Goal: Task Accomplishment & Management: Manage account settings

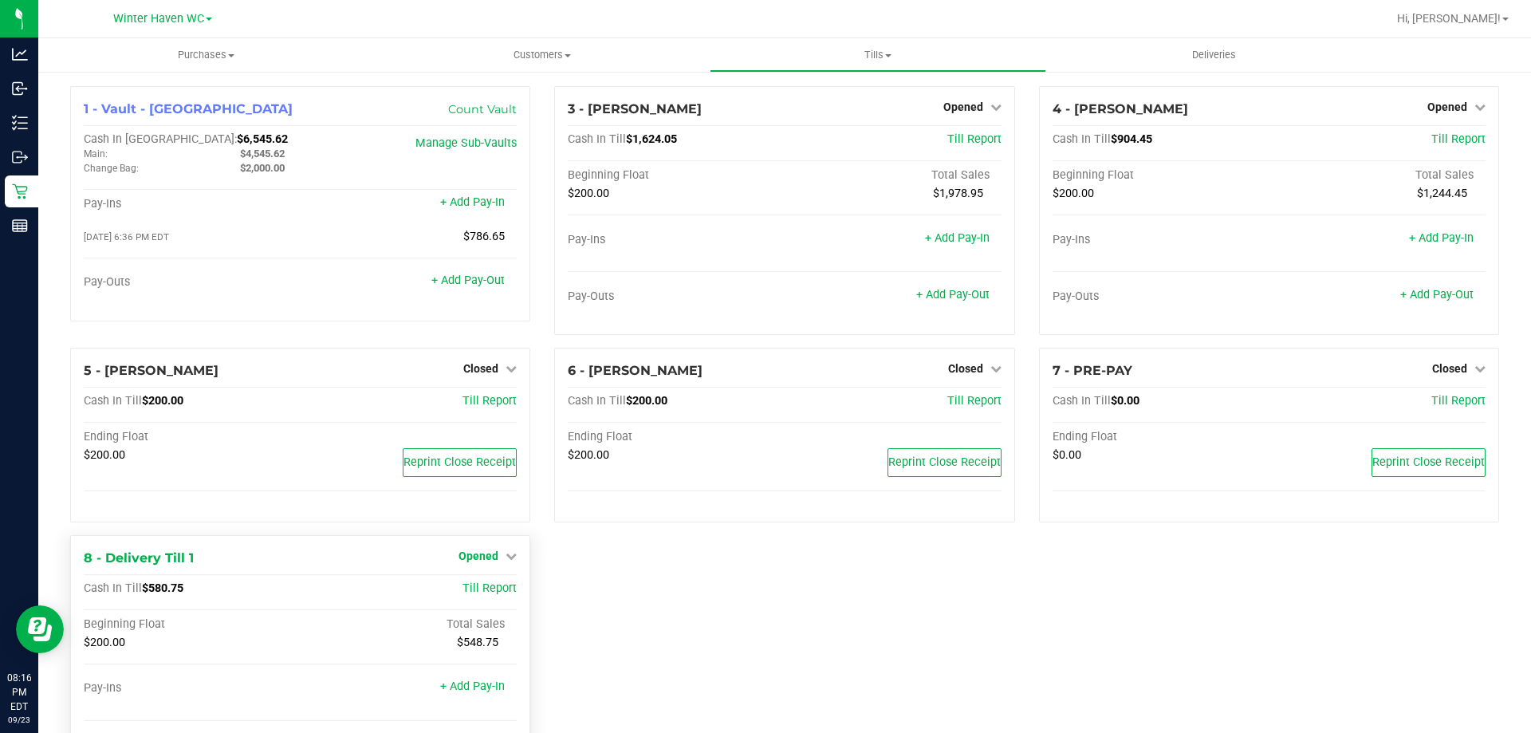
click at [482, 553] on span "Opened" at bounding box center [479, 555] width 40 height 13
click at [484, 580] on div "Close Till" at bounding box center [481, 589] width 118 height 20
click at [490, 585] on link "Close Till" at bounding box center [480, 588] width 43 height 13
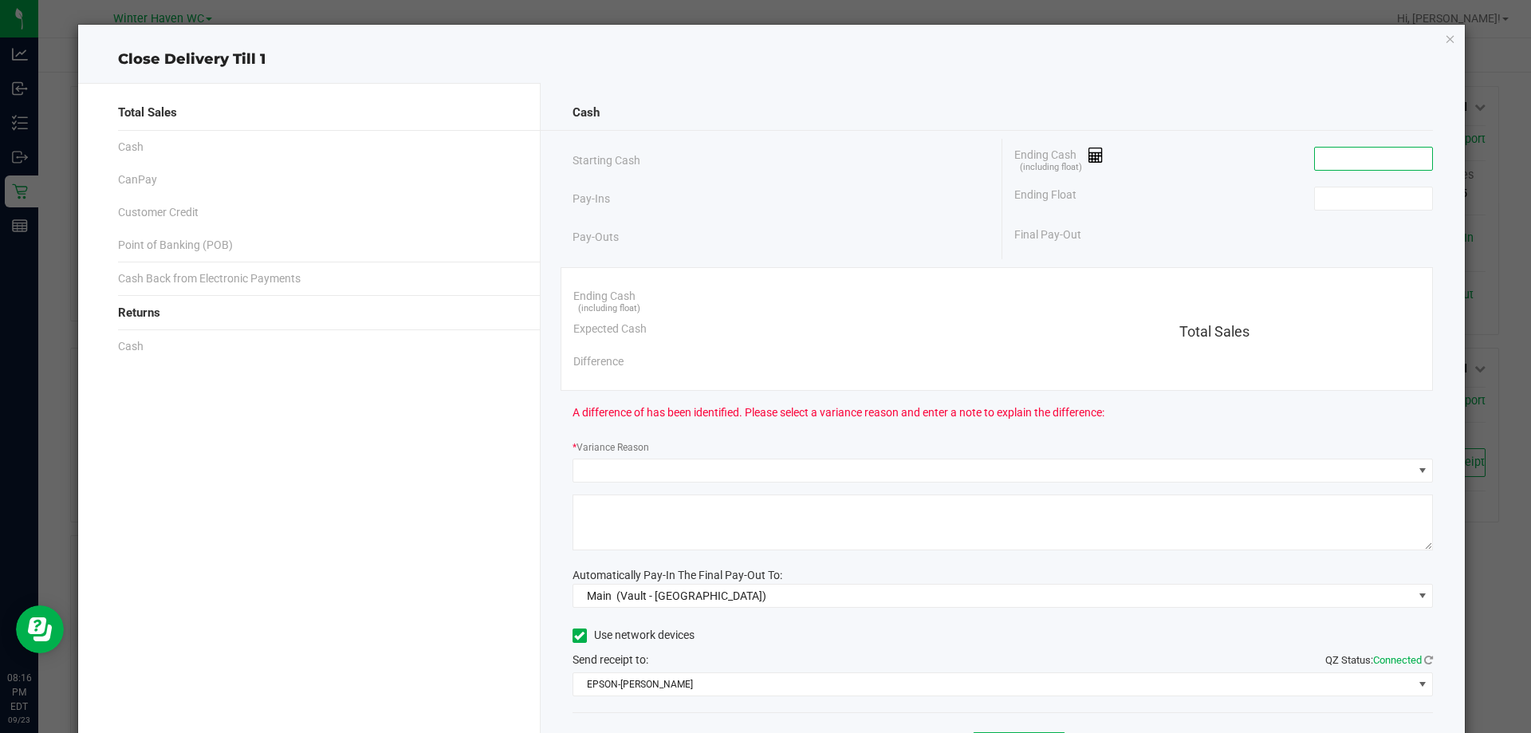
click at [1376, 156] on input at bounding box center [1373, 159] width 117 height 22
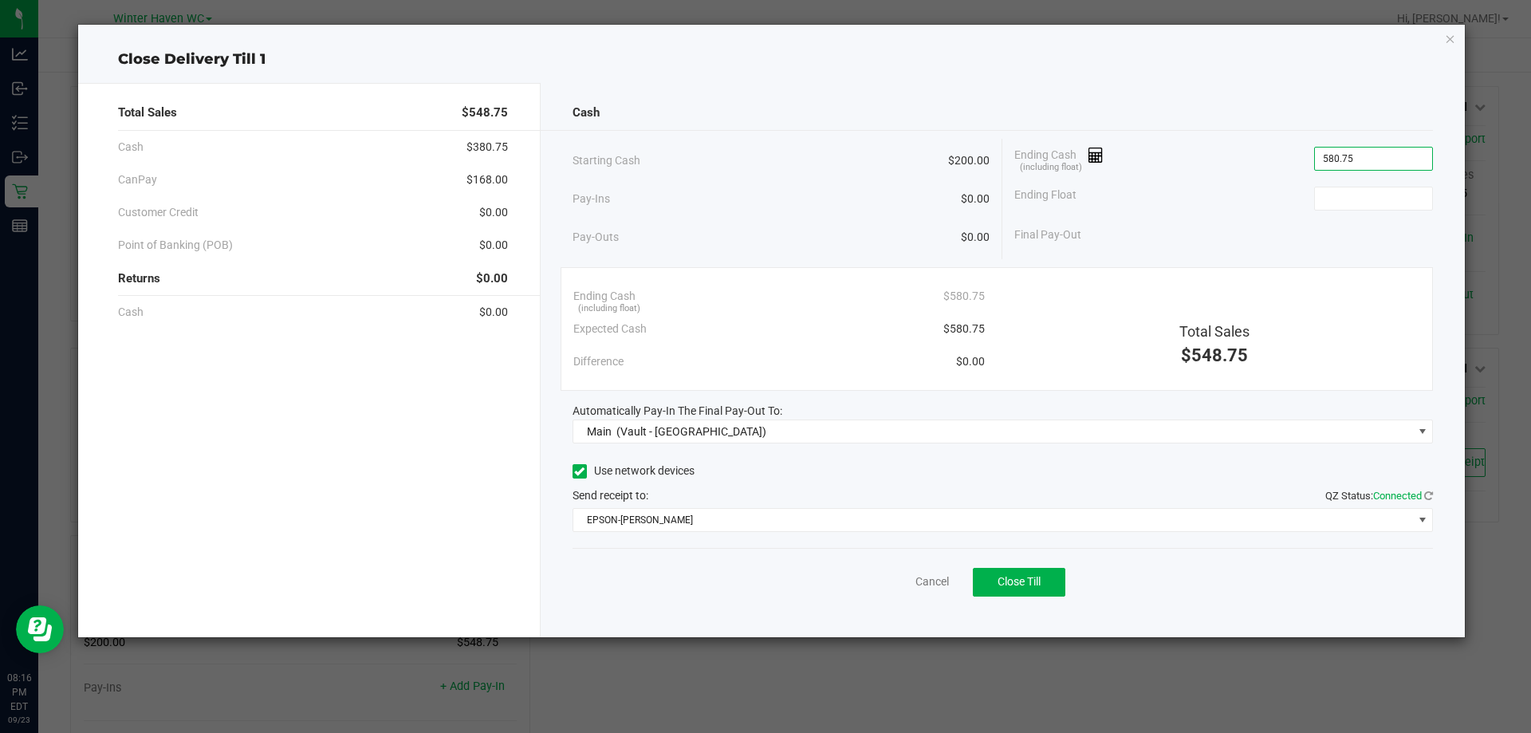
type input "$580.75"
type input "$200.00"
click at [1127, 209] on div "Ending Float $200.00" at bounding box center [1223, 199] width 419 height 40
click at [1047, 590] on button "Close Till" at bounding box center [1019, 582] width 93 height 29
click at [915, 575] on link "Dismiss" at bounding box center [897, 581] width 38 height 17
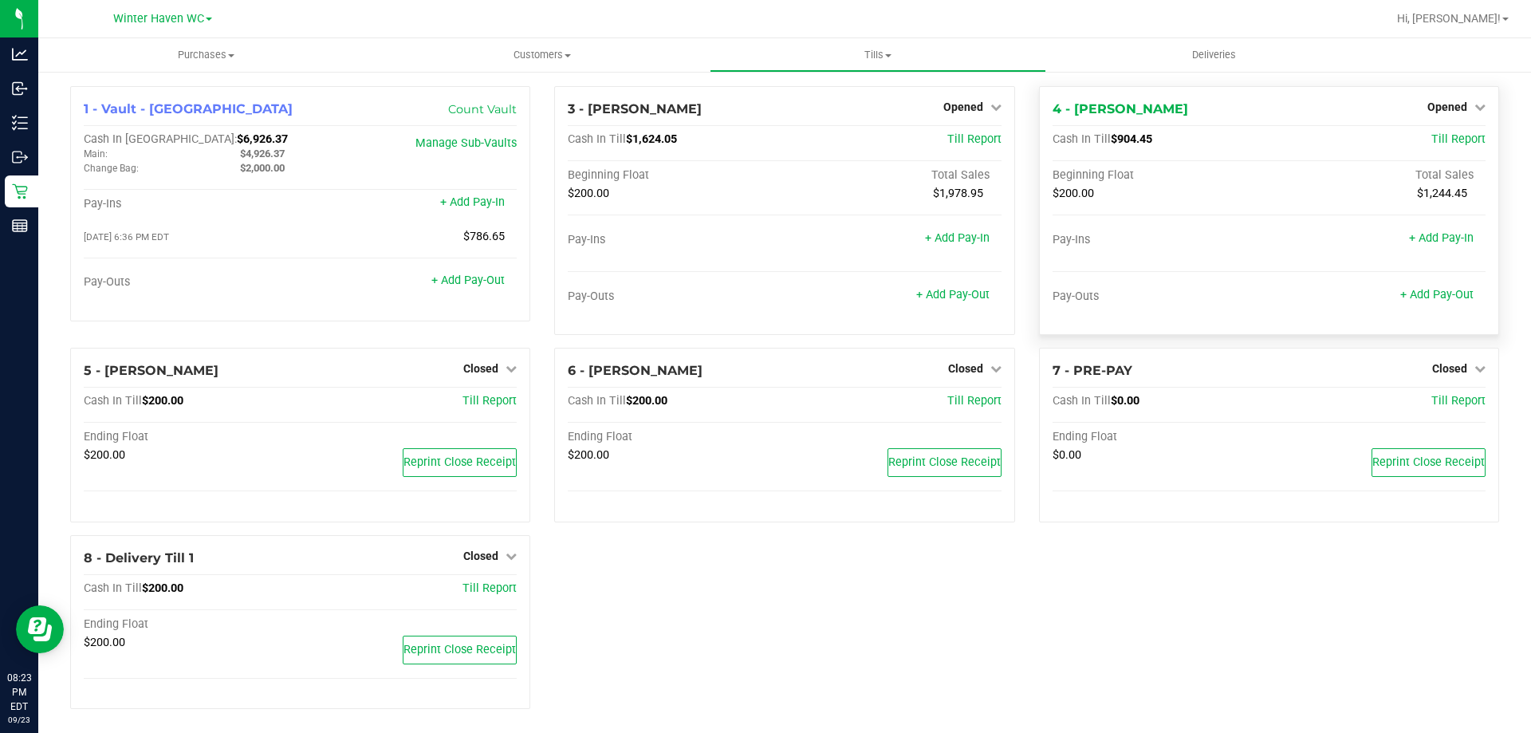
click at [1435, 97] on div "Opened" at bounding box center [1456, 106] width 58 height 19
click at [1427, 100] on div "Opened" at bounding box center [1456, 106] width 58 height 19
click at [1446, 104] on span "Opened" at bounding box center [1447, 106] width 40 height 13
click at [1438, 138] on link "Close Till" at bounding box center [1448, 140] width 43 height 13
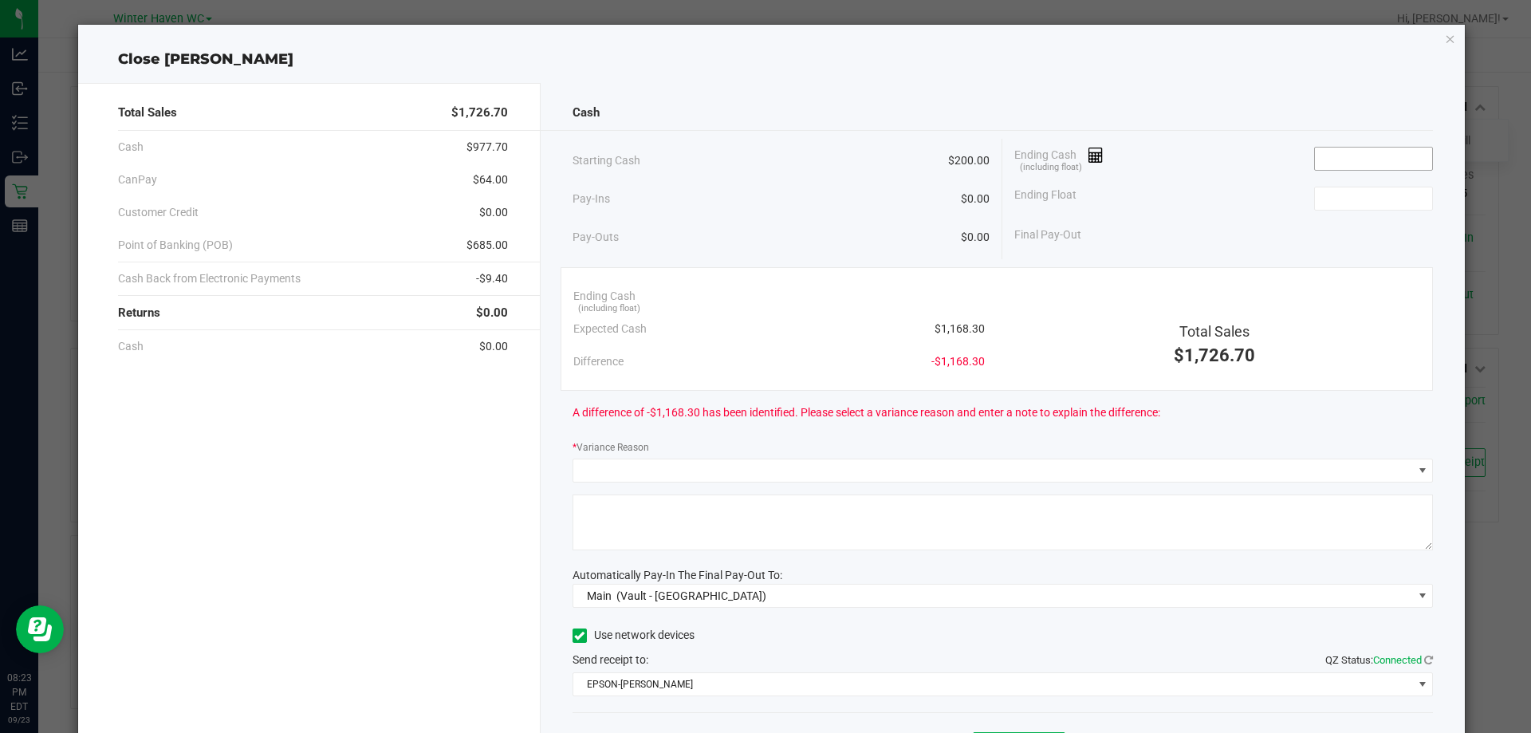
click at [1383, 158] on input at bounding box center [1373, 159] width 117 height 22
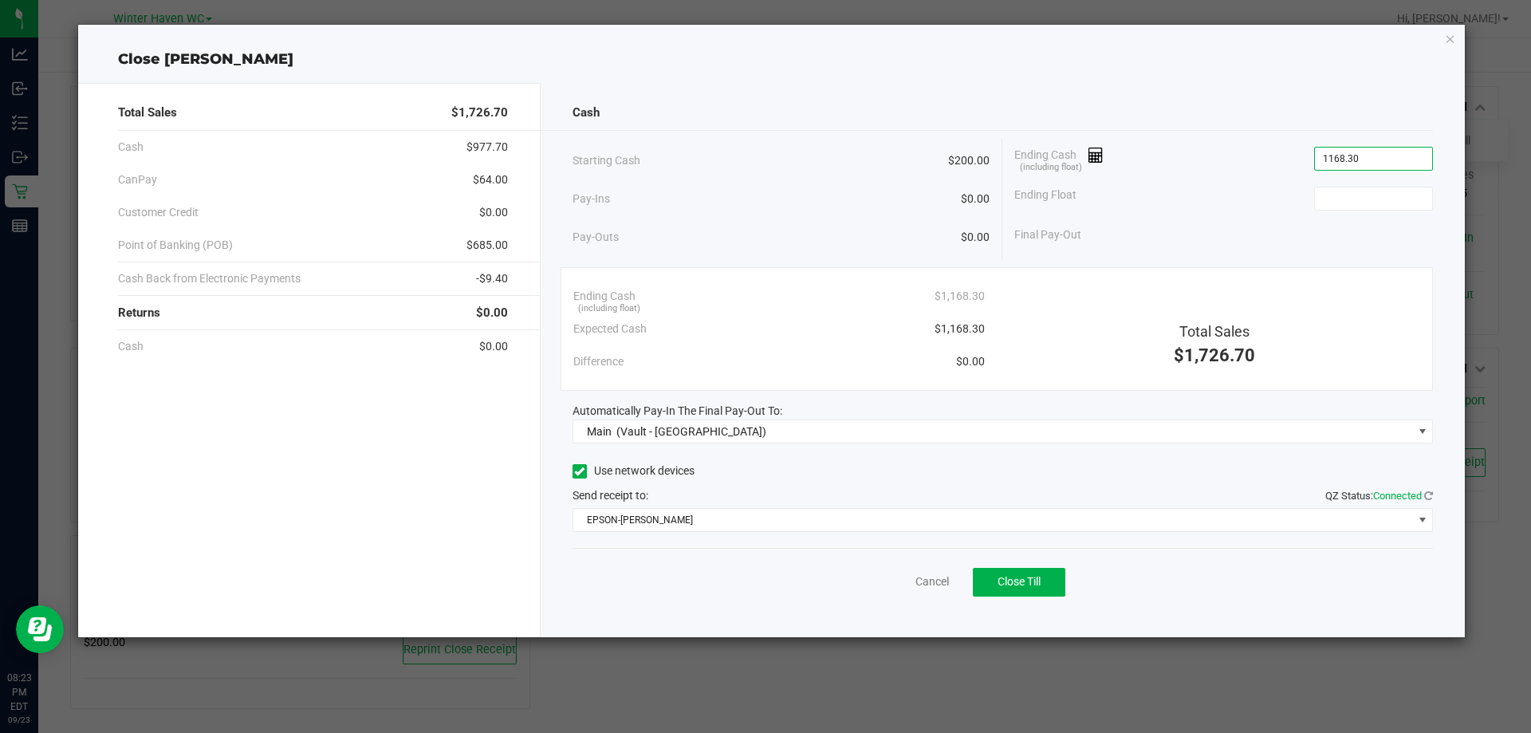
type input "$1,168.30"
type input "$200.00"
click at [872, 141] on div "Starting Cash $200.00" at bounding box center [782, 161] width 418 height 44
drag, startPoint x: 1024, startPoint y: 577, endPoint x: 1031, endPoint y: 587, distance: 12.0
click at [1025, 579] on span "Close Till" at bounding box center [1019, 581] width 43 height 13
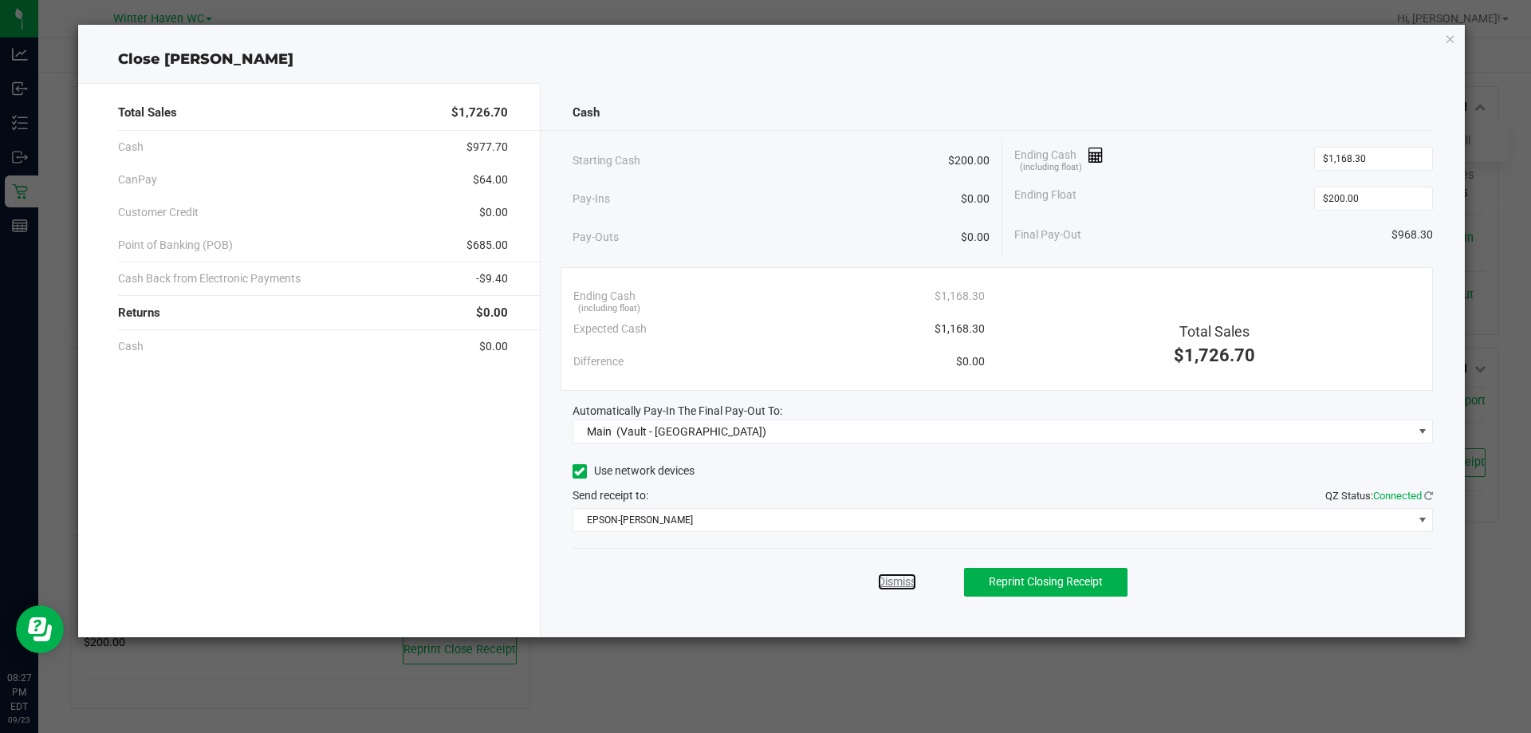
click at [912, 580] on link "Dismiss" at bounding box center [897, 581] width 38 height 17
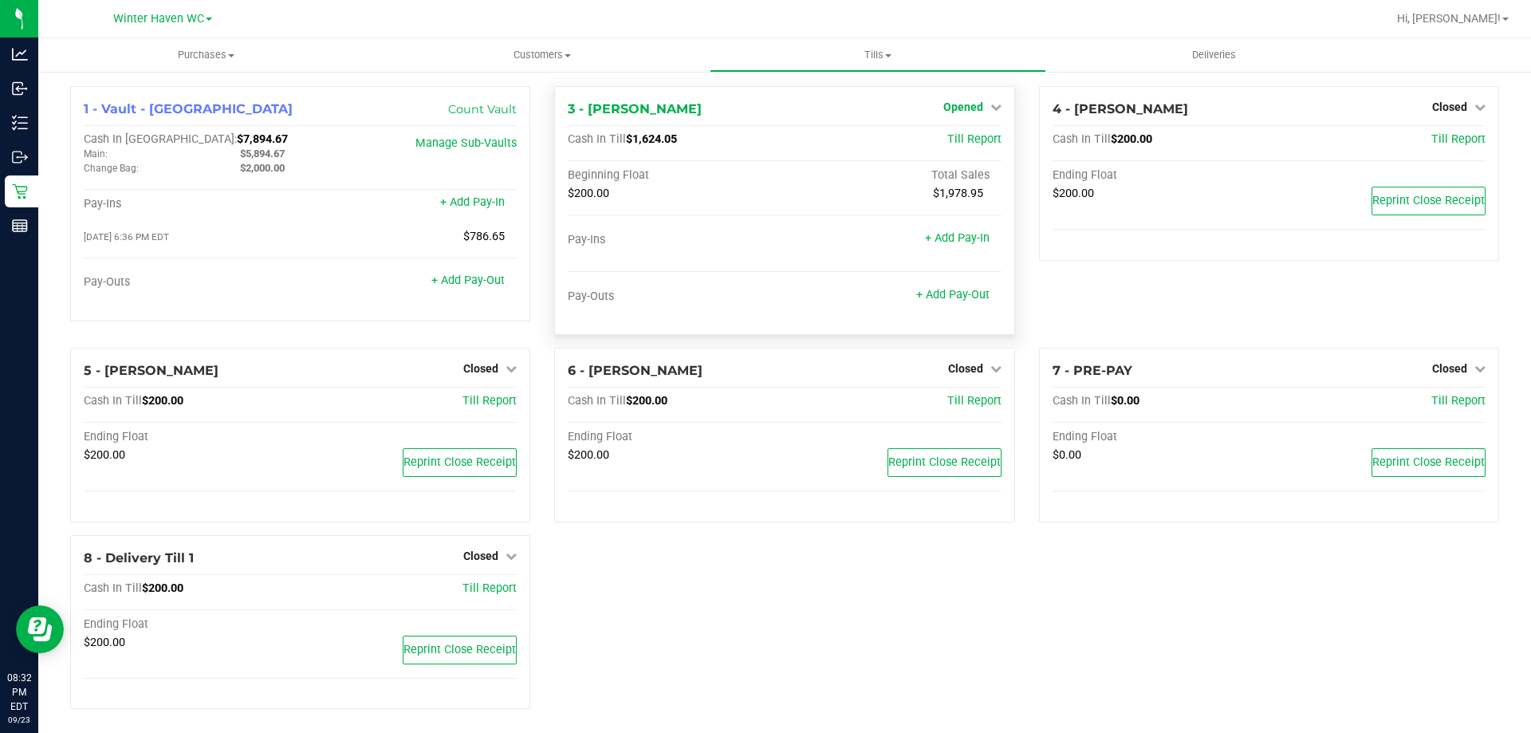
click at [975, 104] on link "Opened" at bounding box center [972, 106] width 58 height 13
click at [962, 135] on link "Close Till" at bounding box center [964, 140] width 43 height 13
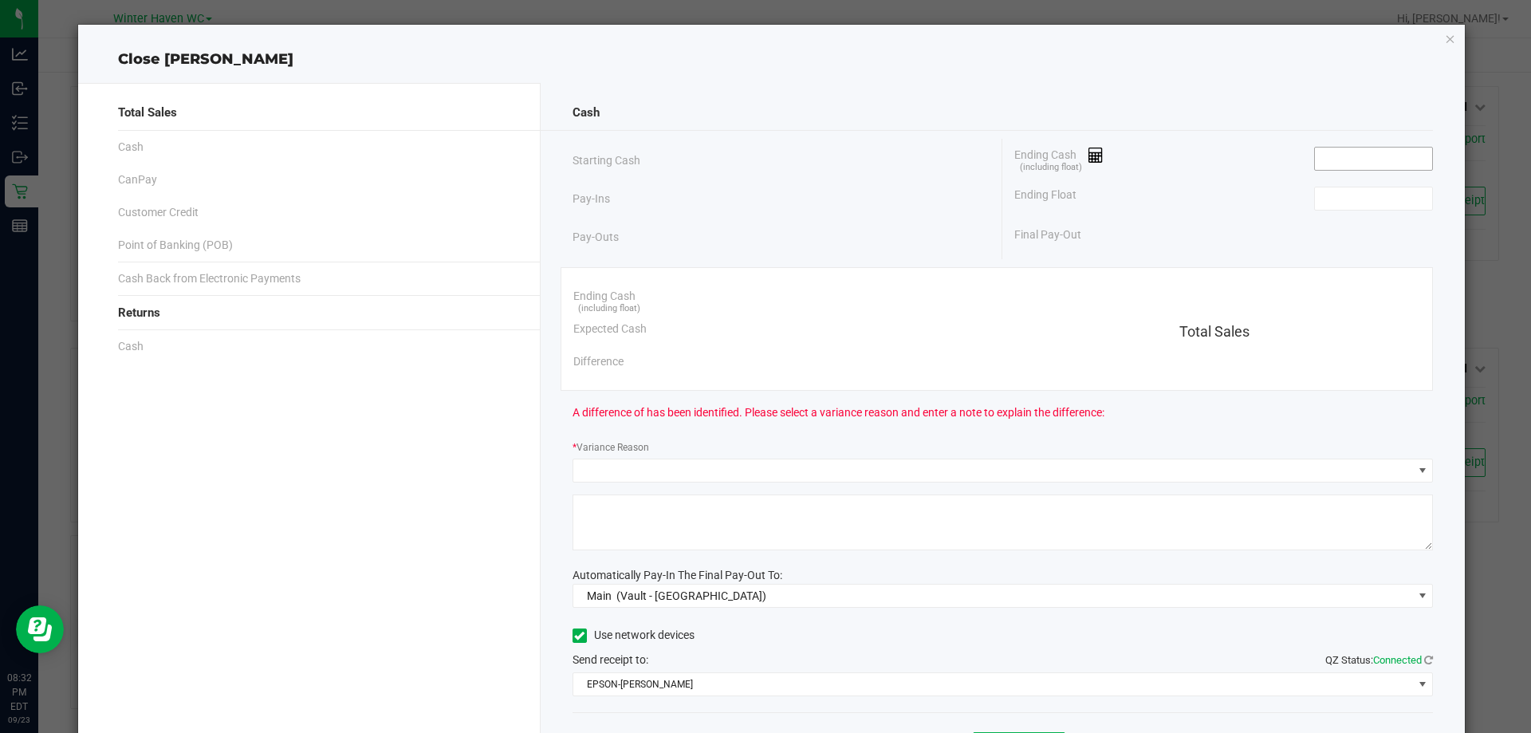
click at [1315, 160] on input at bounding box center [1373, 159] width 117 height 22
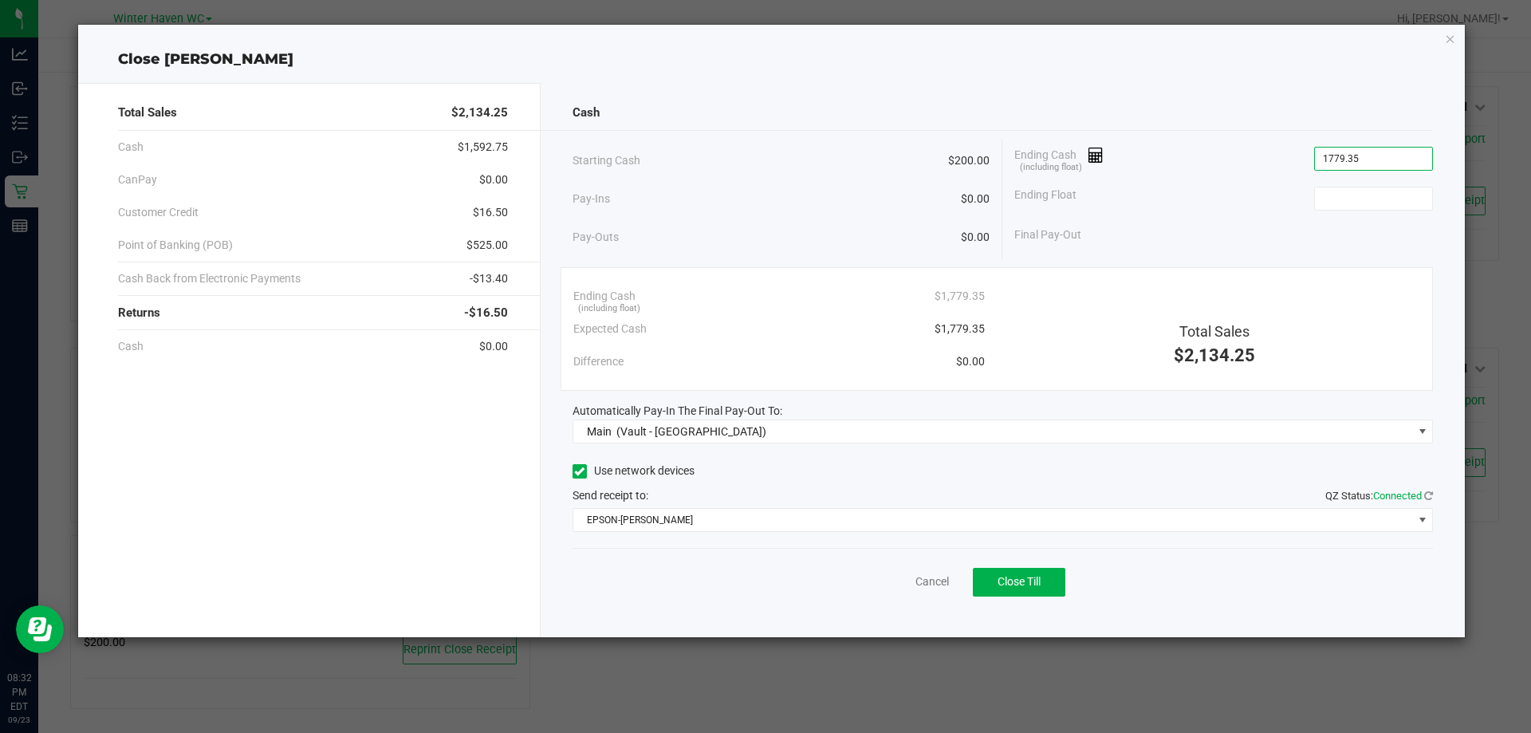
type input "$1,779.35"
type input "$200.00"
click at [1164, 222] on div "Final Pay-Out $1,579.35" at bounding box center [1223, 235] width 419 height 33
click at [1045, 580] on button "Close Till" at bounding box center [1019, 582] width 93 height 29
click at [887, 587] on link "Dismiss" at bounding box center [897, 581] width 38 height 17
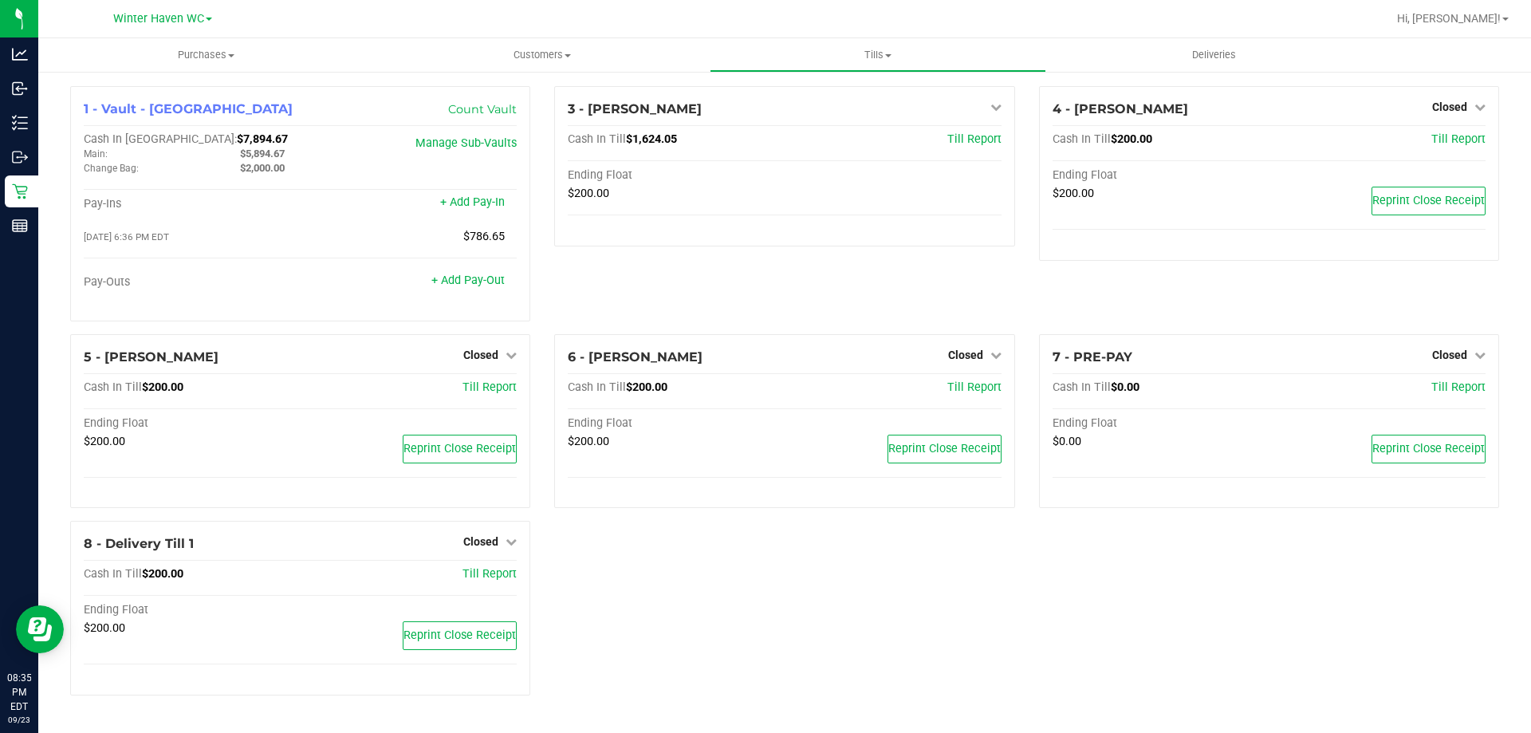
click at [897, 597] on div "1 - Vault - Winter Haven Count Vault Cash In Vault: $7,894.67 Main: $5,894.67 C…" at bounding box center [784, 397] width 1453 height 622
click at [762, 314] on div "3 - [PERSON_NAME] Closed Open Till Cash In Till $200.00 Till Report Ending Floa…" at bounding box center [784, 210] width 484 height 248
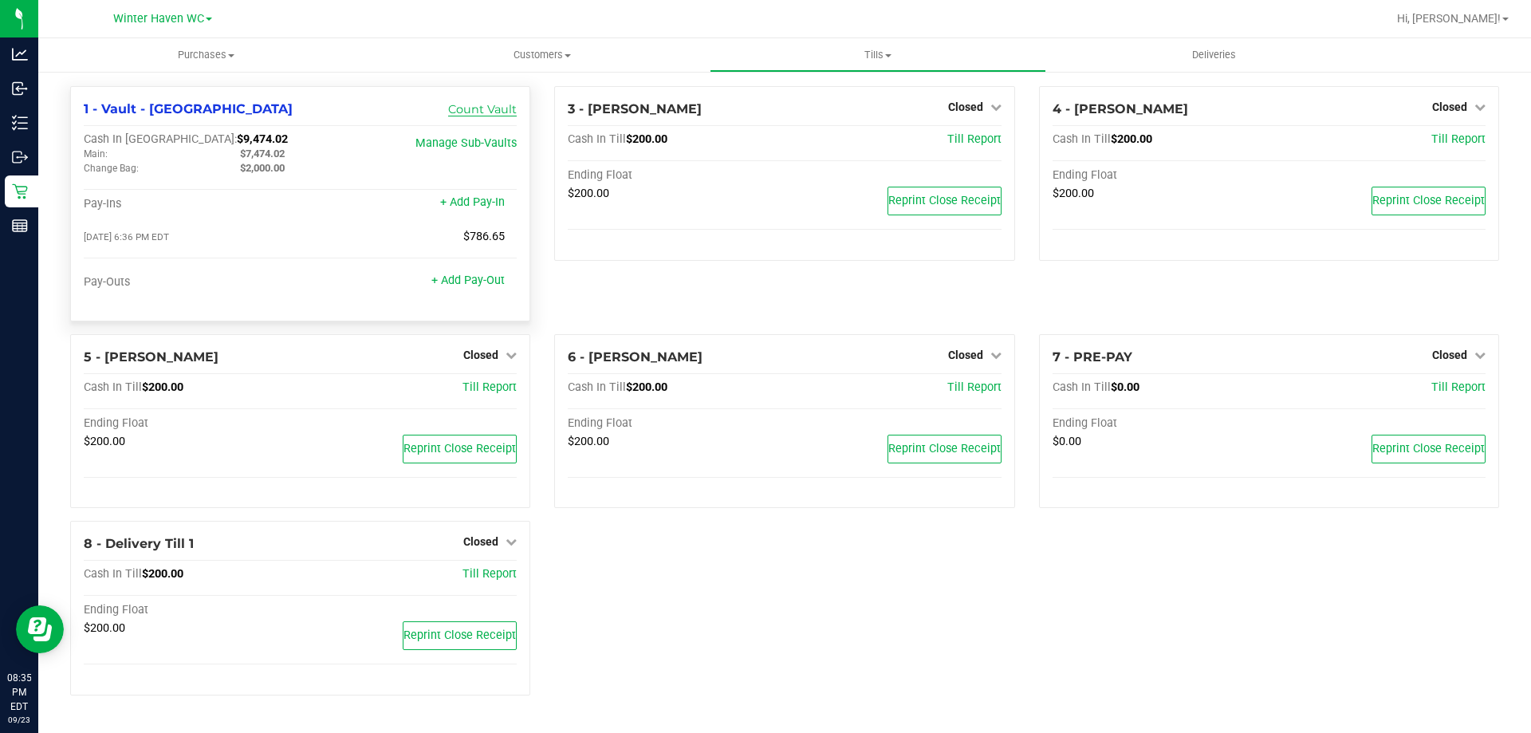
click at [509, 113] on link "Count Vault" at bounding box center [482, 109] width 69 height 14
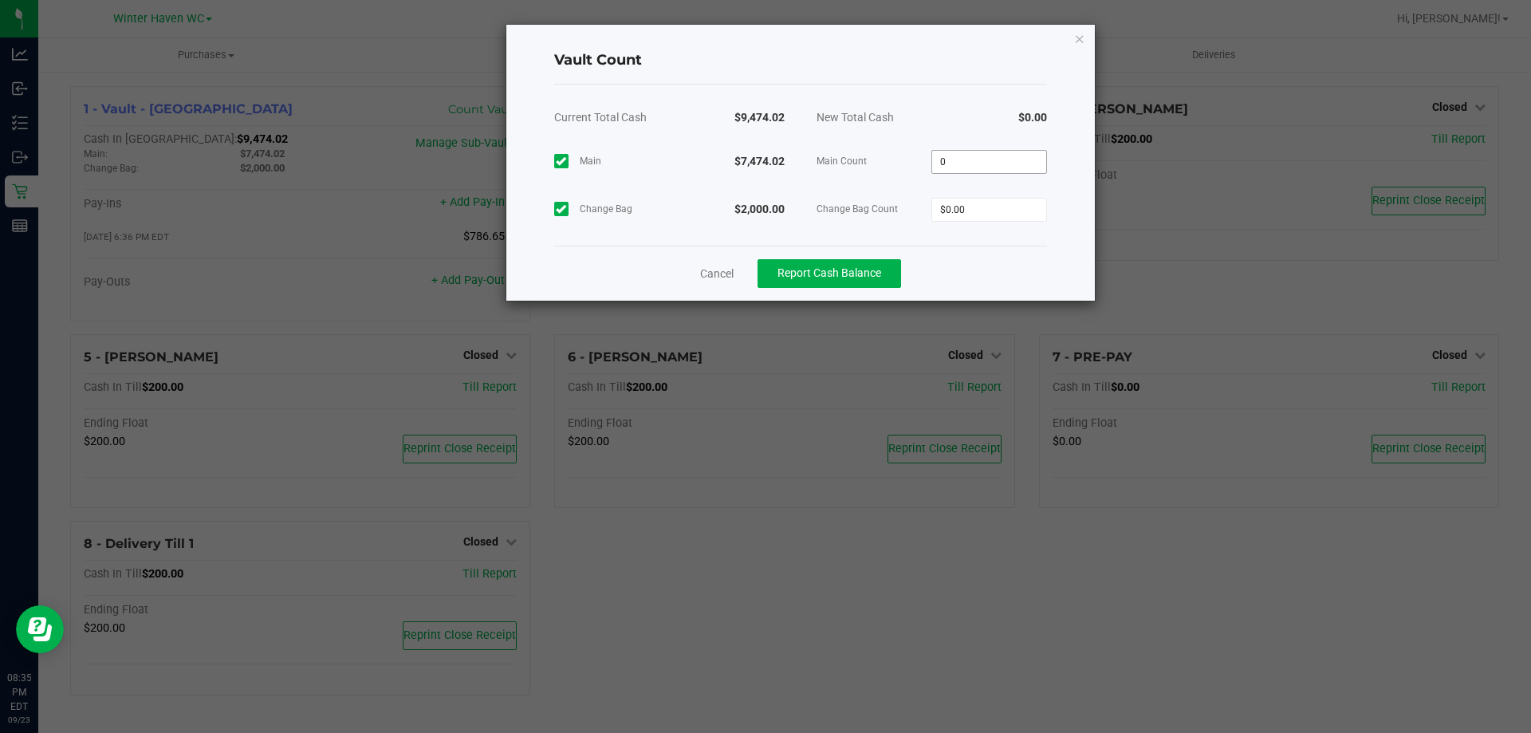
click at [1009, 154] on input "0" at bounding box center [989, 162] width 114 height 22
type input "$7,474.02"
type input "$2,000.00"
click at [913, 120] on div "New Total Cash" at bounding box center [867, 117] width 132 height 40
click at [847, 274] on span "Report Cash Balance" at bounding box center [830, 272] width 104 height 13
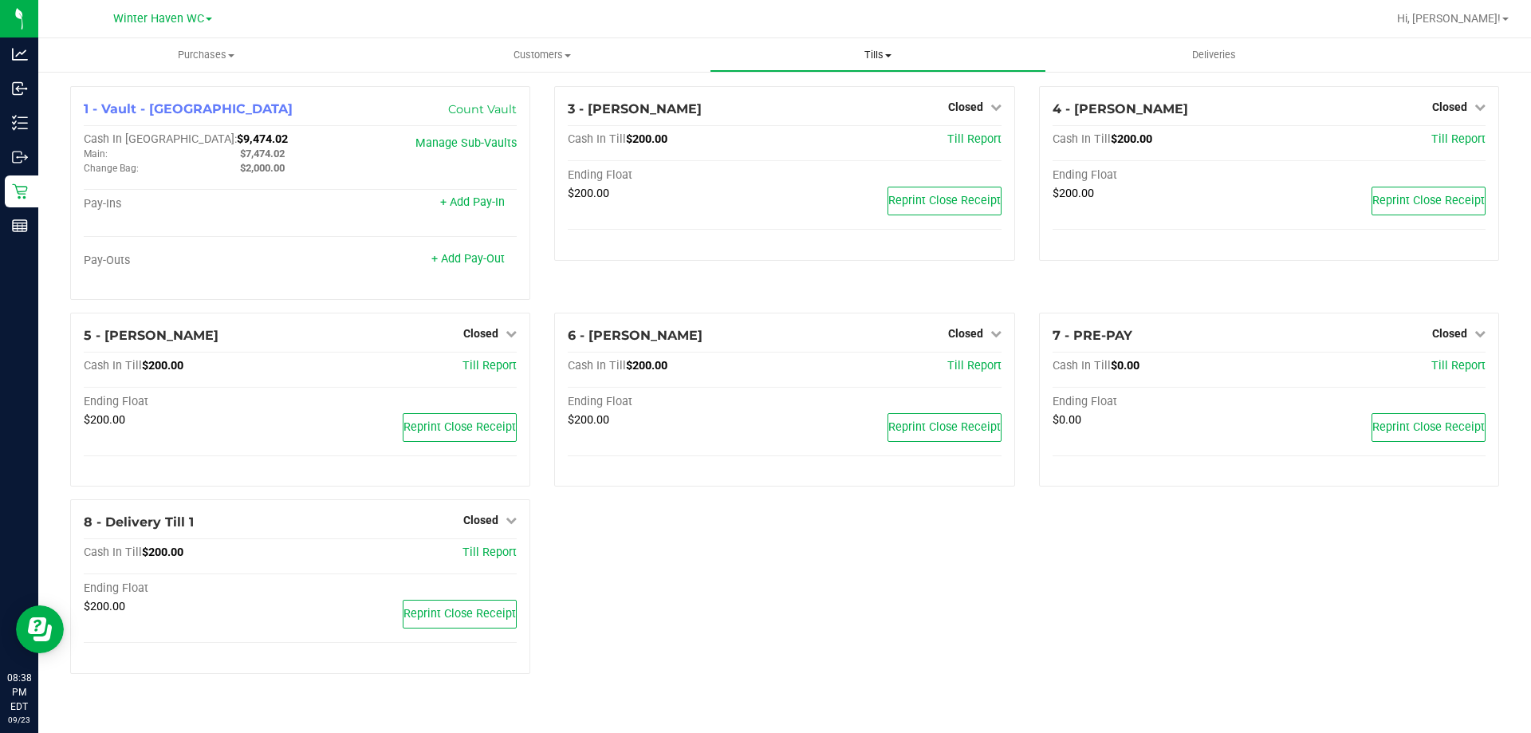
click at [857, 64] on uib-tab-heading "Tills Manage tills Reconcile e-payments" at bounding box center [878, 55] width 334 height 32
click at [837, 108] on span "Reconcile e-payments" at bounding box center [789, 115] width 159 height 14
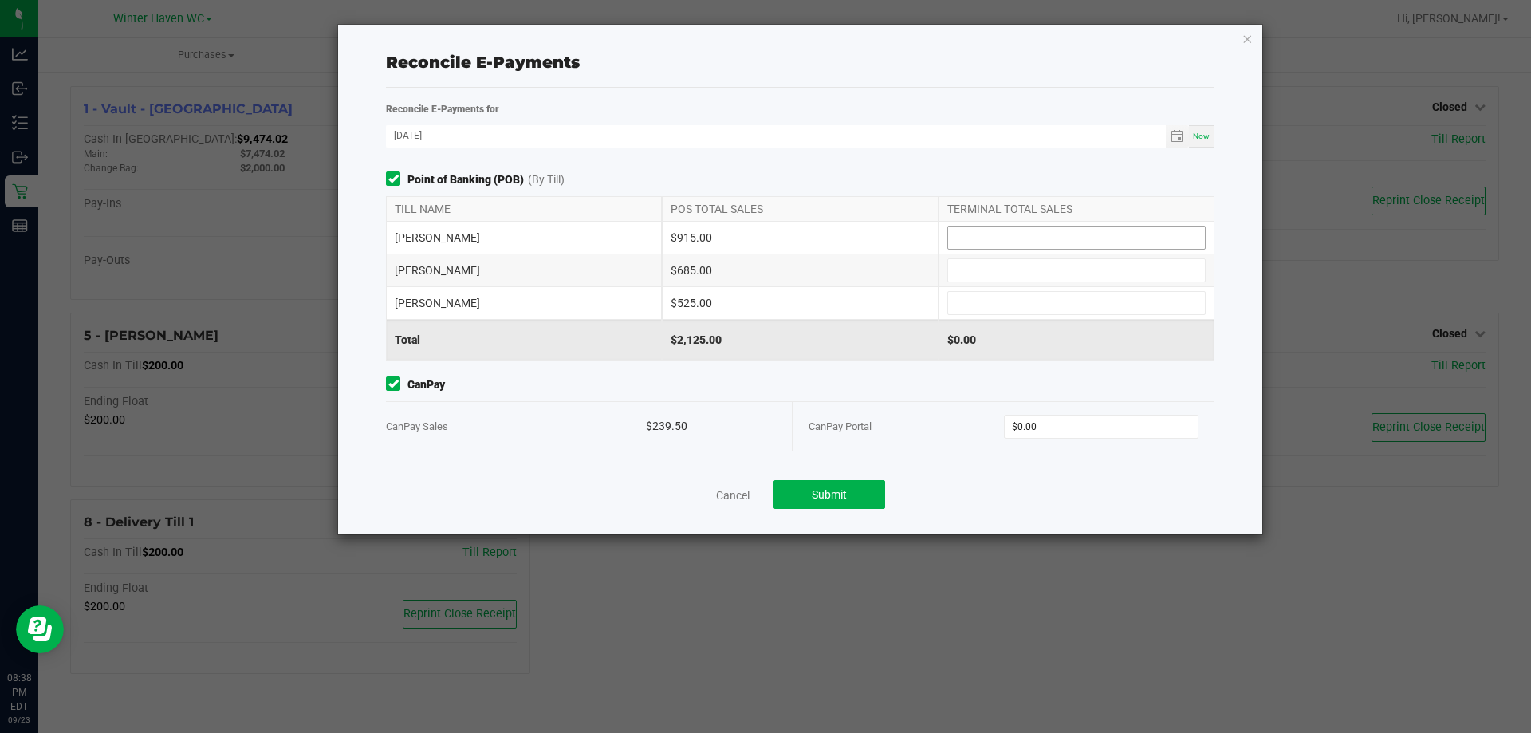
click at [976, 241] on input at bounding box center [1076, 237] width 257 height 22
type input "$915.00"
type input "$685.00"
type input "$525.00"
click at [927, 179] on span "Point of Banking (POB) (By [PERSON_NAME])" at bounding box center [800, 179] width 829 height 17
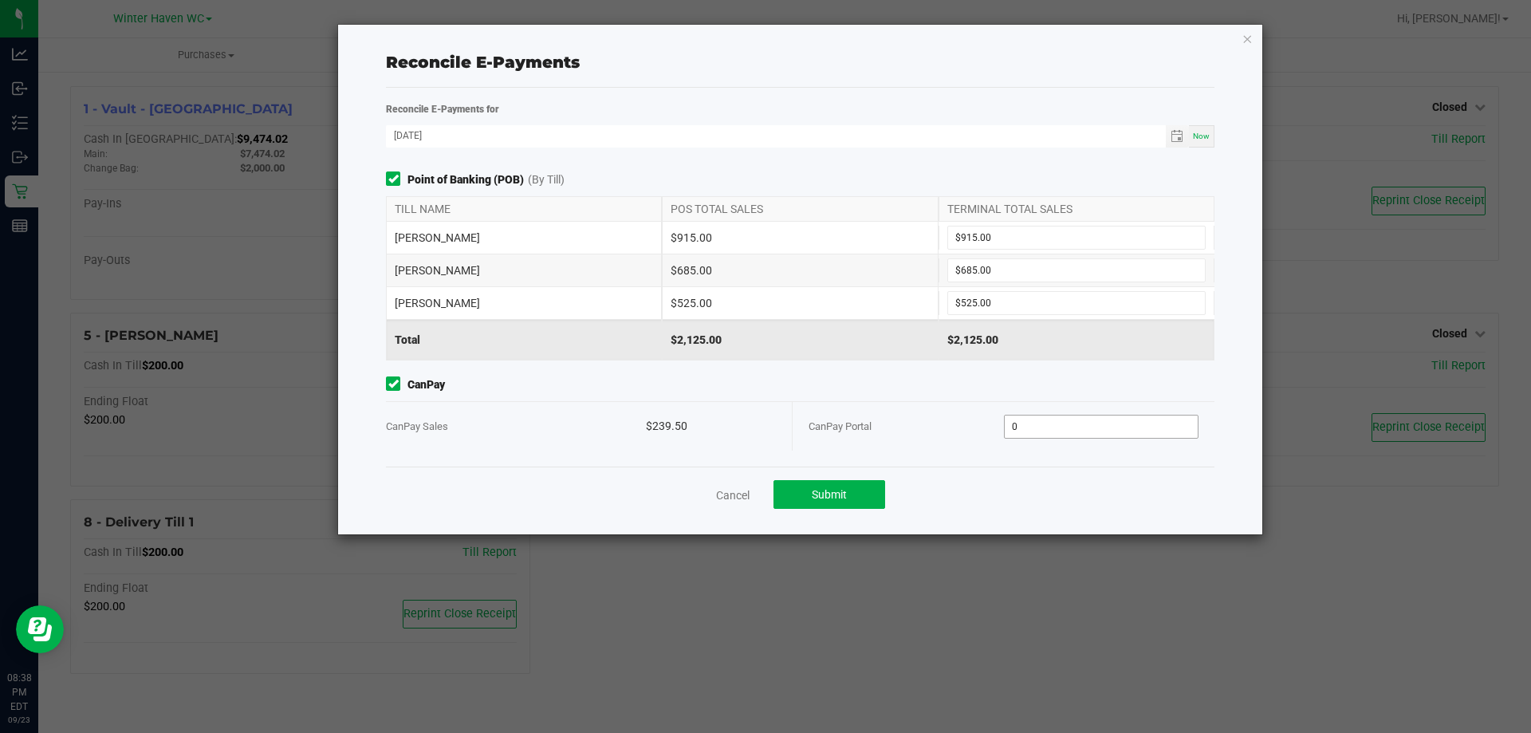
click at [1065, 431] on input "0" at bounding box center [1102, 426] width 194 height 22
type input "$239.50"
click at [984, 398] on div "CanPay CanPay Sales $239.50 CanPay Portal $239.50" at bounding box center [800, 413] width 852 height 74
click at [842, 491] on span "Submit" at bounding box center [829, 494] width 35 height 13
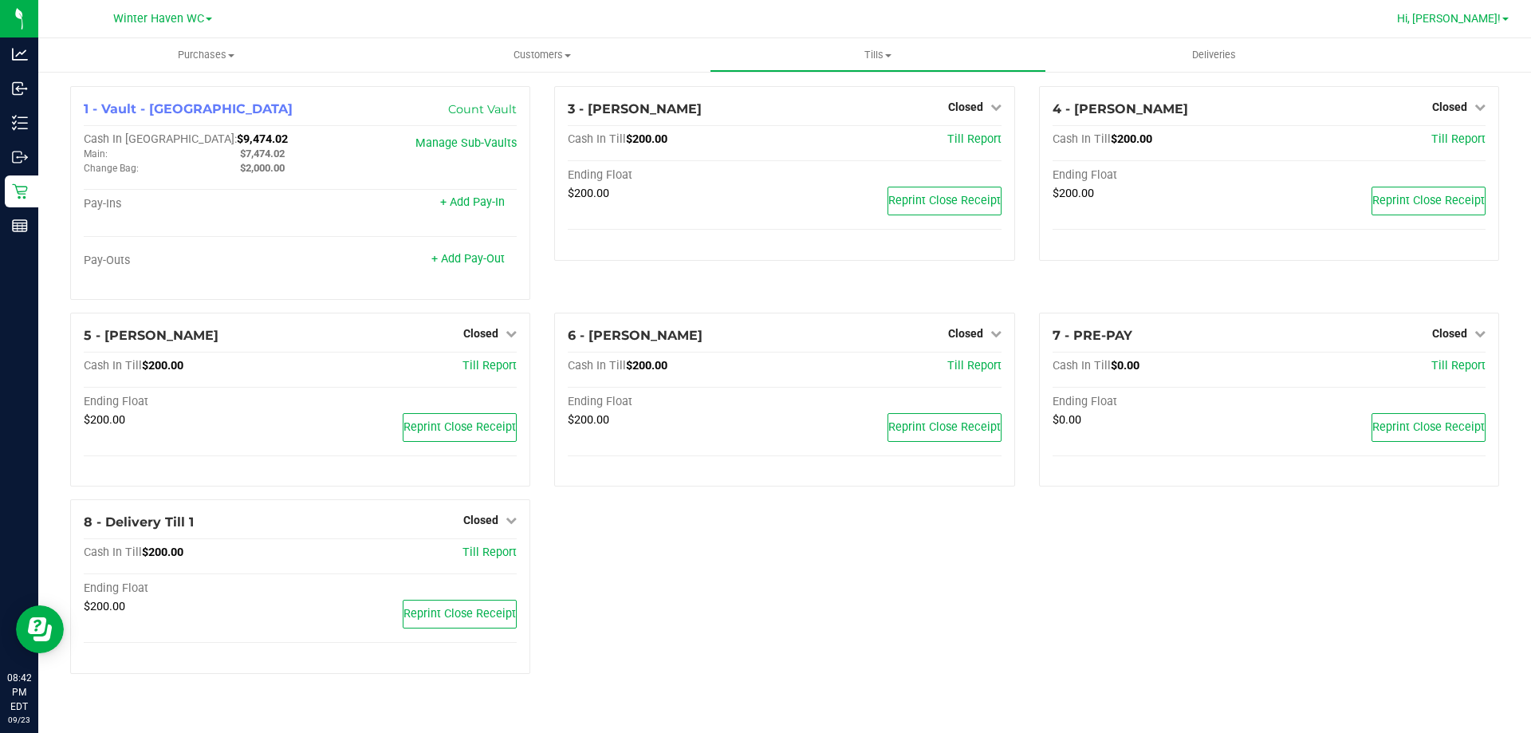
click at [1490, 21] on span "Hi, [PERSON_NAME]!" at bounding box center [1449, 18] width 104 height 13
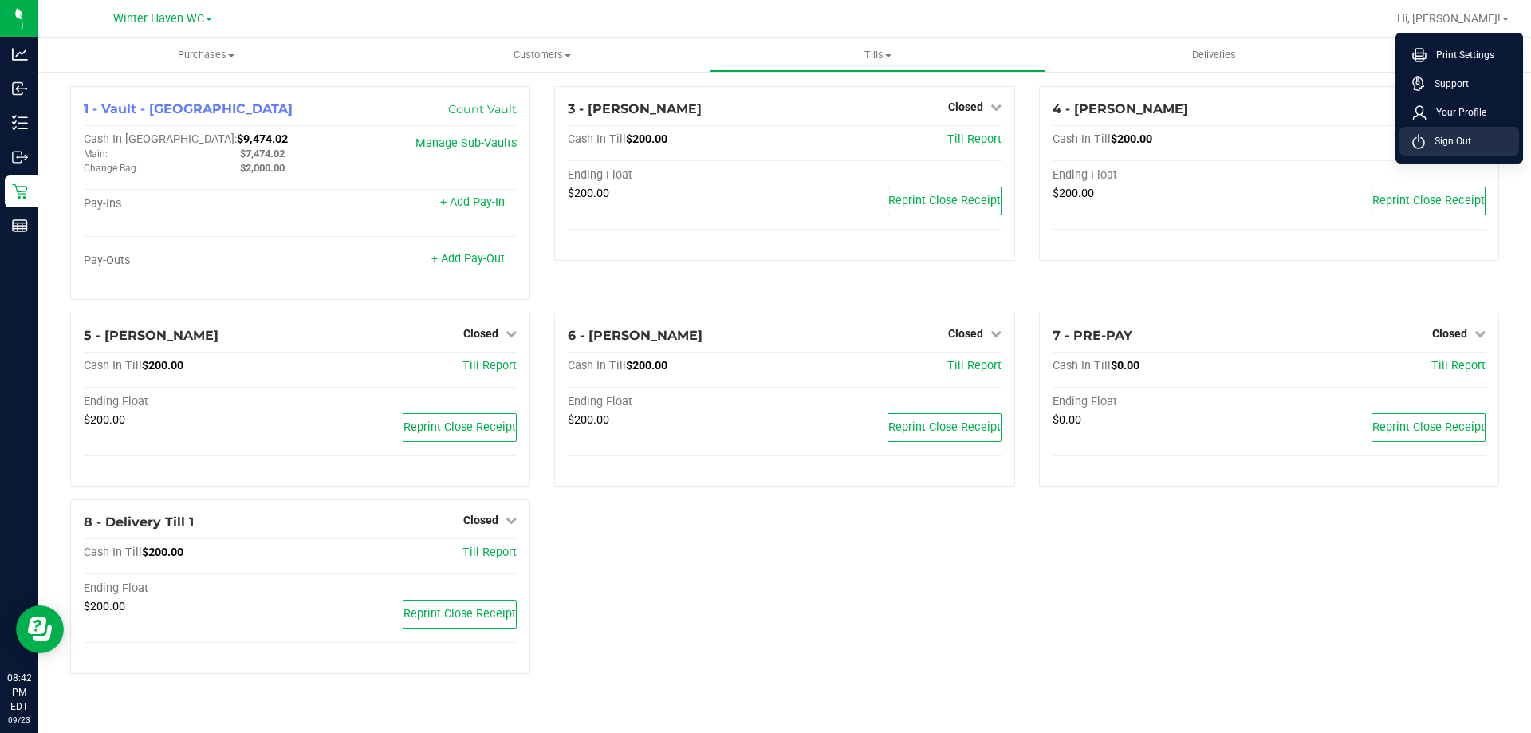
click at [1453, 137] on span "Sign Out" at bounding box center [1448, 141] width 46 height 16
